Goal: Transaction & Acquisition: Purchase product/service

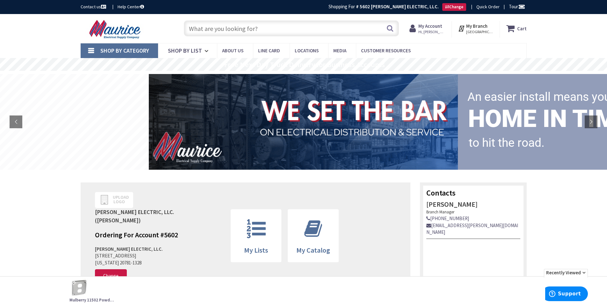
click at [219, 29] on input "text" at bounding box center [291, 28] width 215 height 16
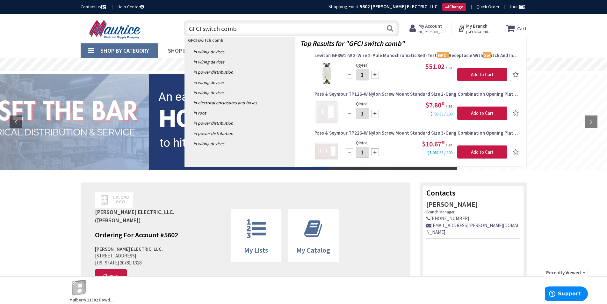
type input "GFCI switch combo"
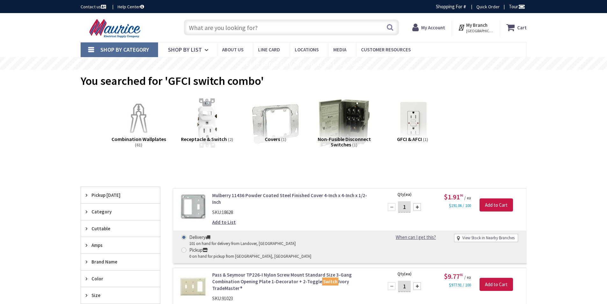
type input "[GEOGRAPHIC_DATA], [STREET_ADDRESS]"
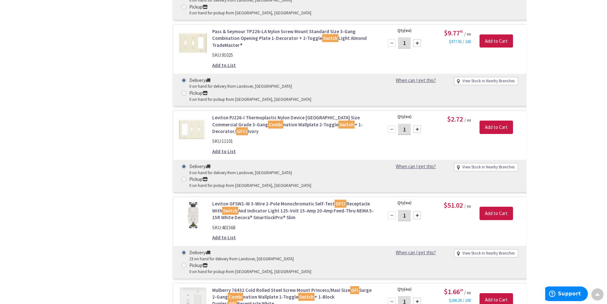
scroll to position [427, 0]
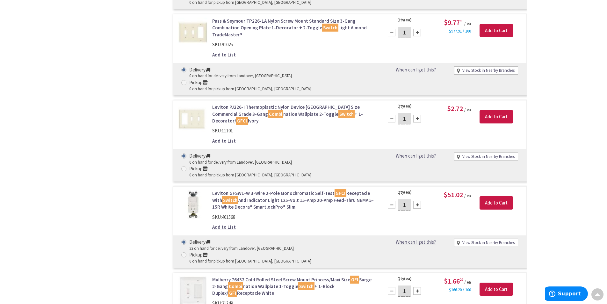
click at [255, 190] on link "Leviton GFSW1-W 3-Wire 2-Pole Monochromatic Self-Test GFCI Receptacle With Swit…" at bounding box center [293, 200] width 162 height 20
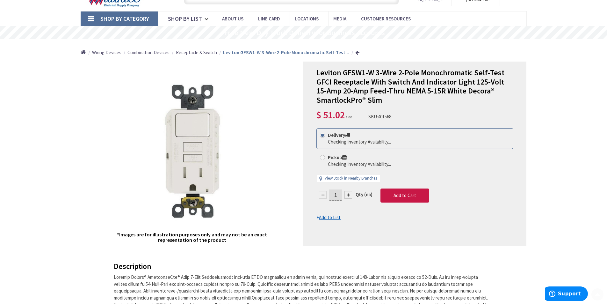
scroll to position [33, 0]
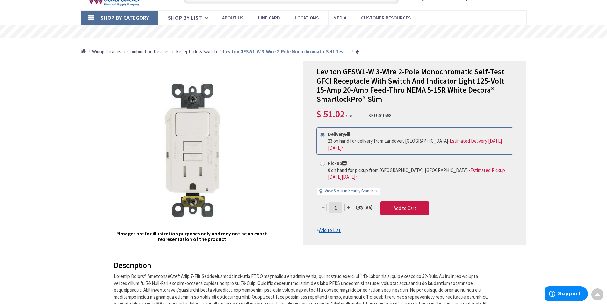
drag, startPoint x: 378, startPoint y: 115, endPoint x: 401, endPoint y: 114, distance: 23.3
click at [401, 114] on div "Leviton GFSW1-W 3-Wire 2-Pole Monochromatic Self-Test GFCI Receptacle With Swit…" at bounding box center [414, 94] width 197 height 54
copy div "401568"
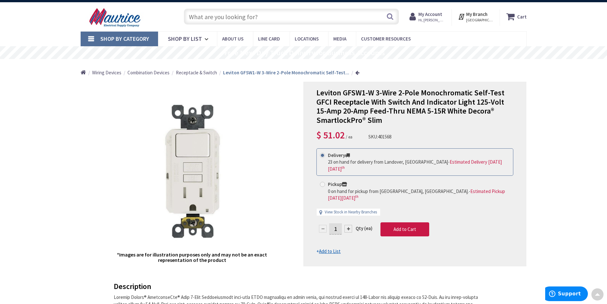
scroll to position [0, 0]
